Goal: Task Accomplishment & Management: Manage account settings

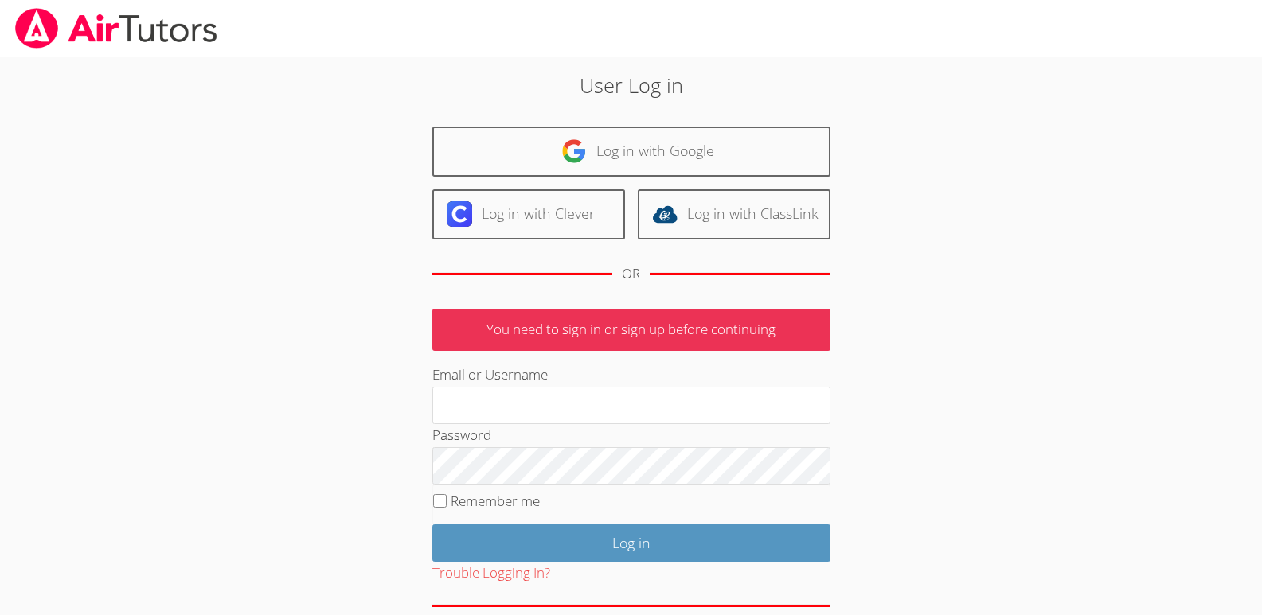
click at [916, 422] on div "User Log in Log in with Google Log in with Clever Log in with ClassLink OR You …" at bounding box center [632, 367] width 682 height 595
click at [441, 412] on input "Email or Username" at bounding box center [631, 406] width 398 height 38
type input "nostubnnyl@gmail.com"
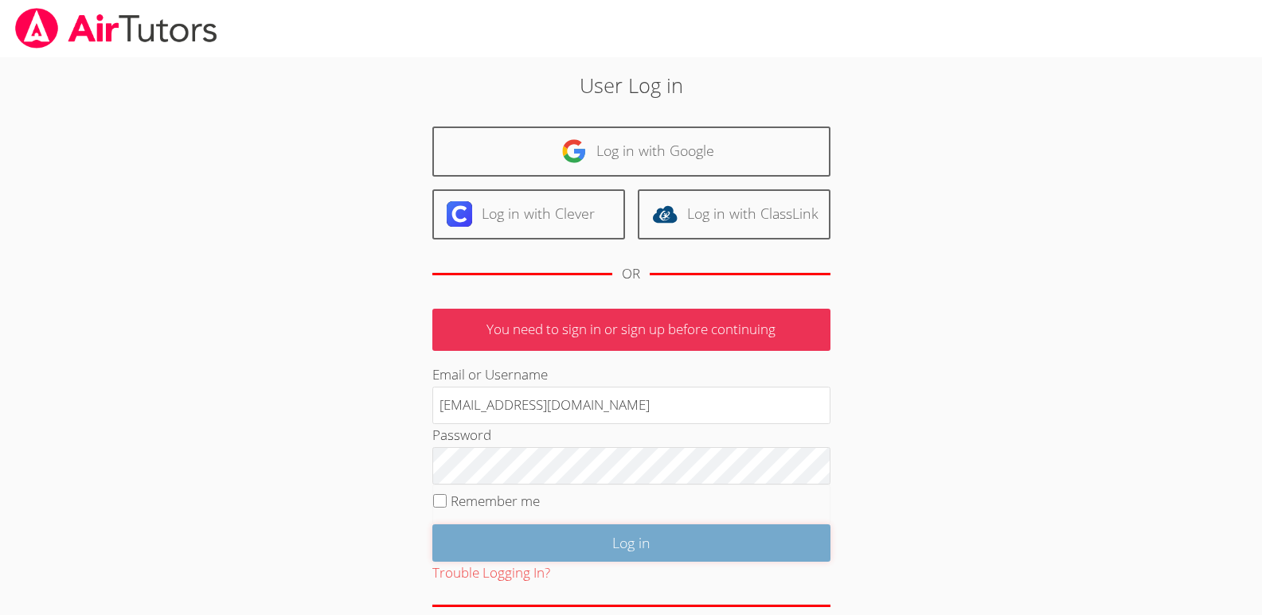
click at [643, 538] on input "Log in" at bounding box center [631, 543] width 398 height 37
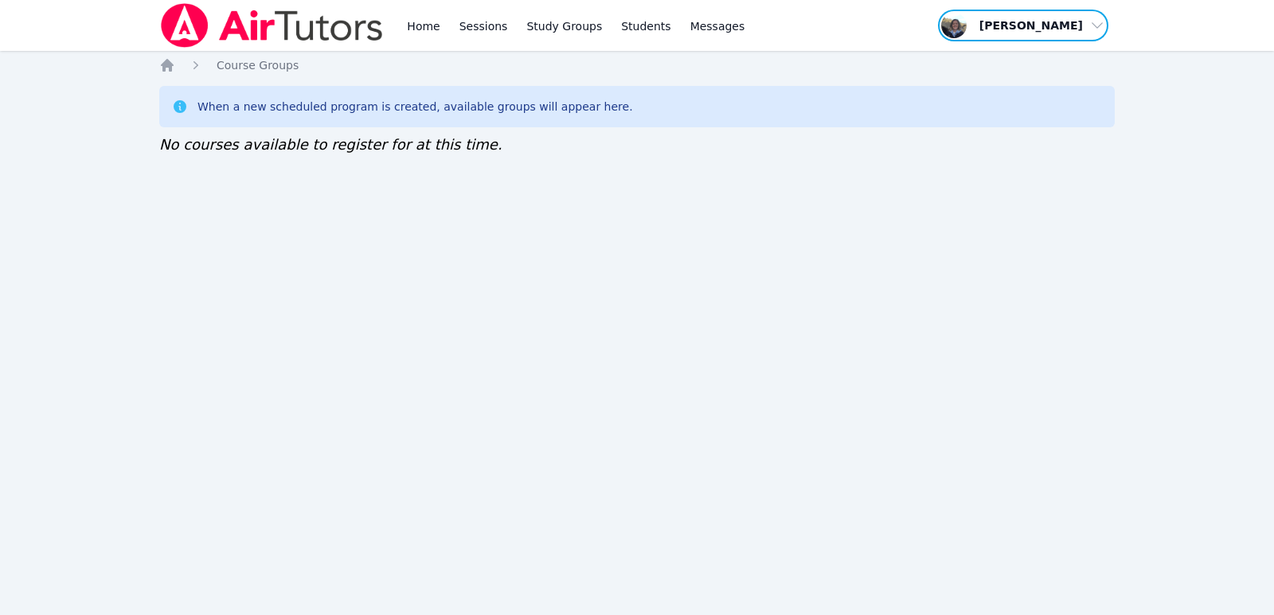
click at [1096, 28] on span "button" at bounding box center [1023, 25] width 174 height 35
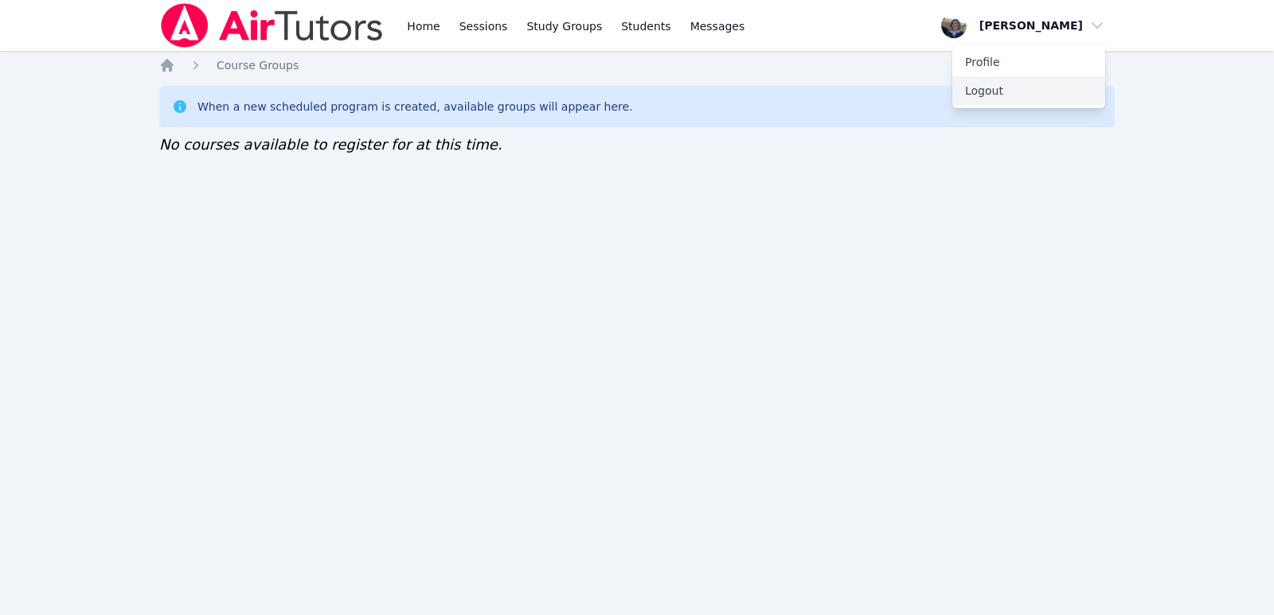
click at [990, 88] on button "Logout" at bounding box center [1028, 90] width 153 height 29
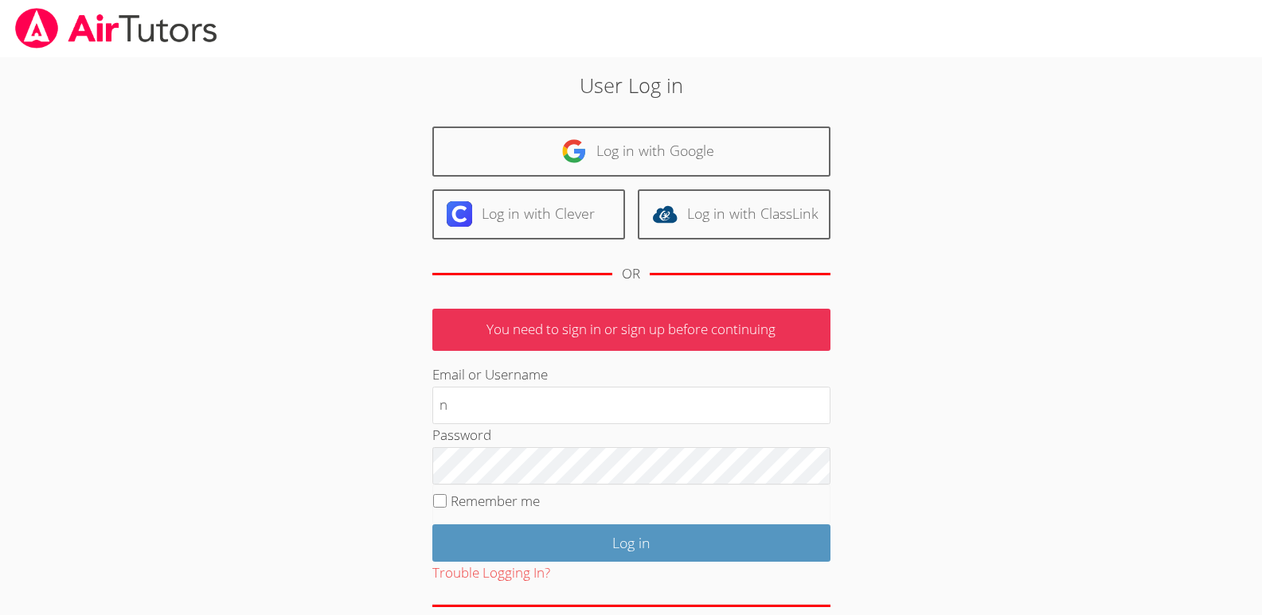
type input "[EMAIL_ADDRESS][DOMAIN_NAME]"
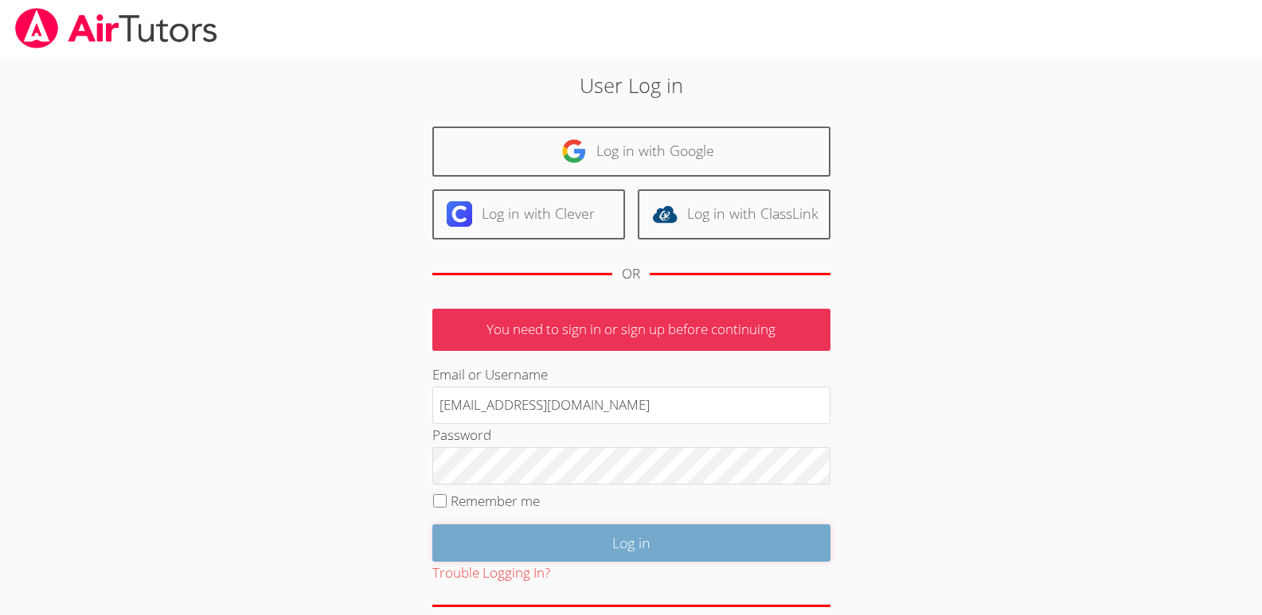
click at [621, 545] on input "Log in" at bounding box center [631, 543] width 398 height 37
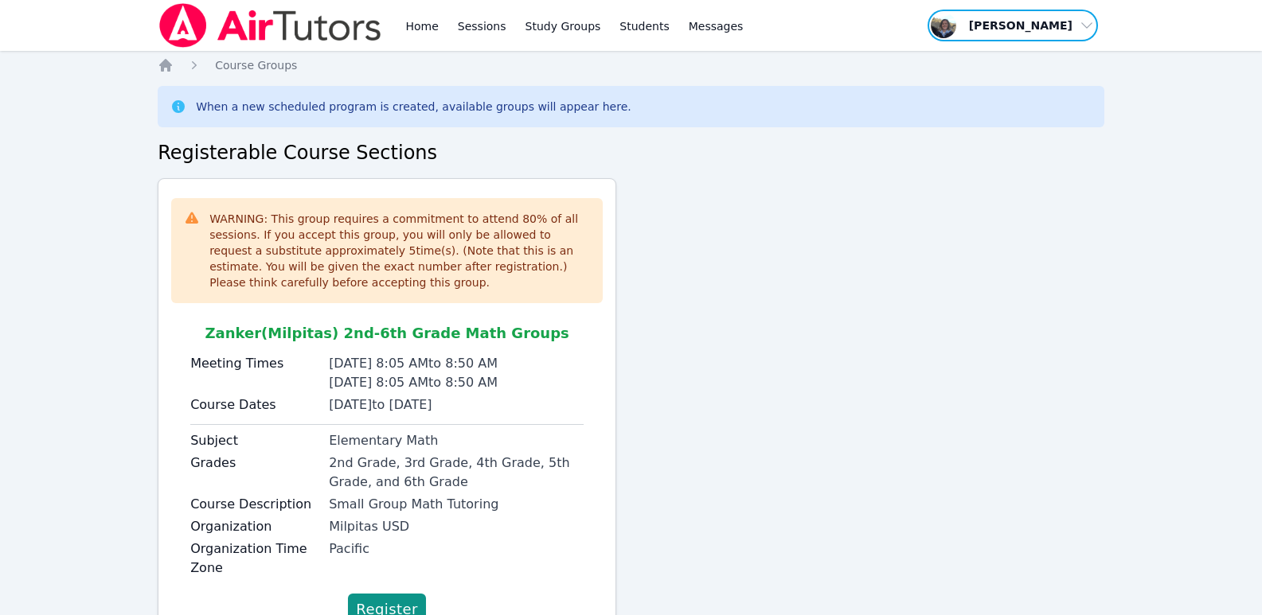
click at [1082, 27] on span "button" at bounding box center [1013, 25] width 174 height 35
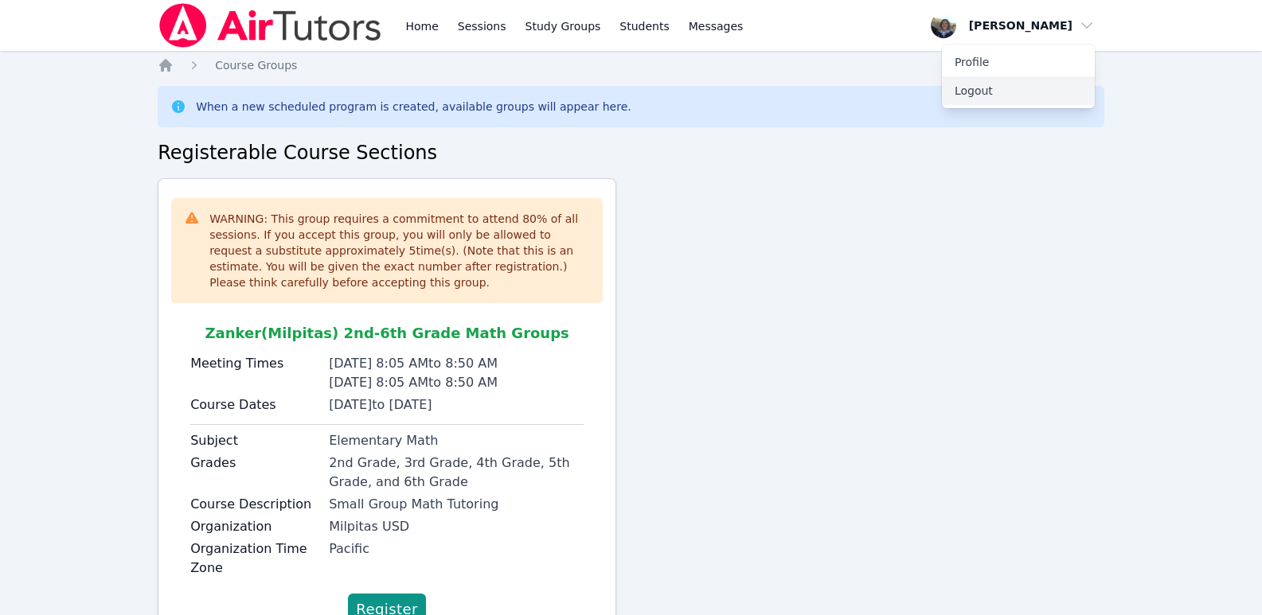
click at [967, 88] on button "Logout" at bounding box center [1018, 90] width 153 height 29
